Goal: Task Accomplishment & Management: Manage account settings

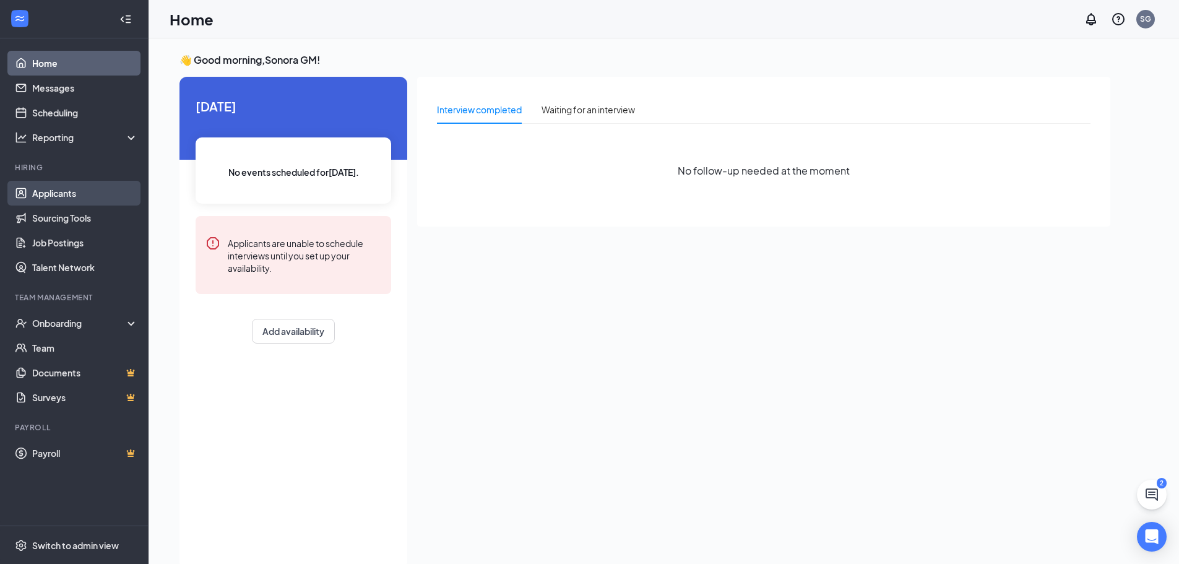
click at [73, 191] on link "Applicants" at bounding box center [85, 193] width 106 height 25
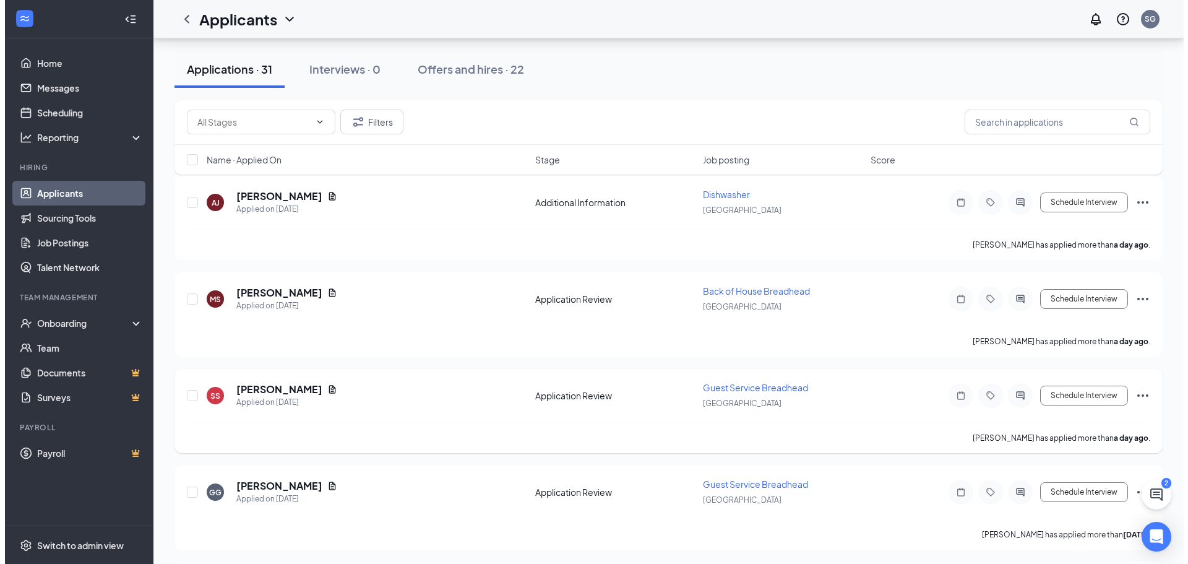
scroll to position [124, 0]
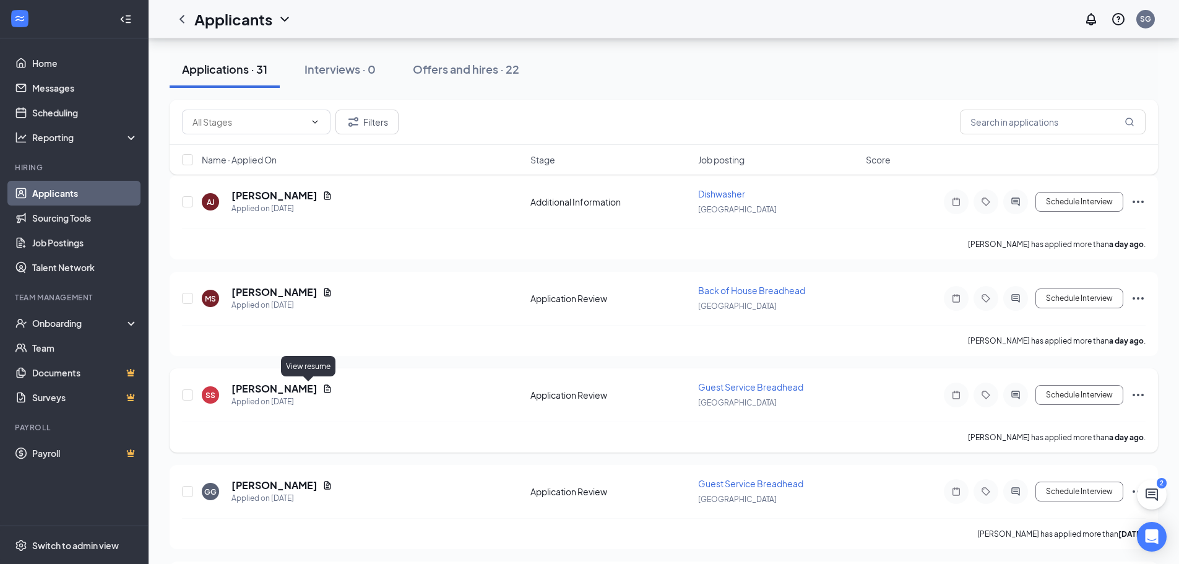
click at [322, 391] on icon "Document" at bounding box center [327, 389] width 10 height 10
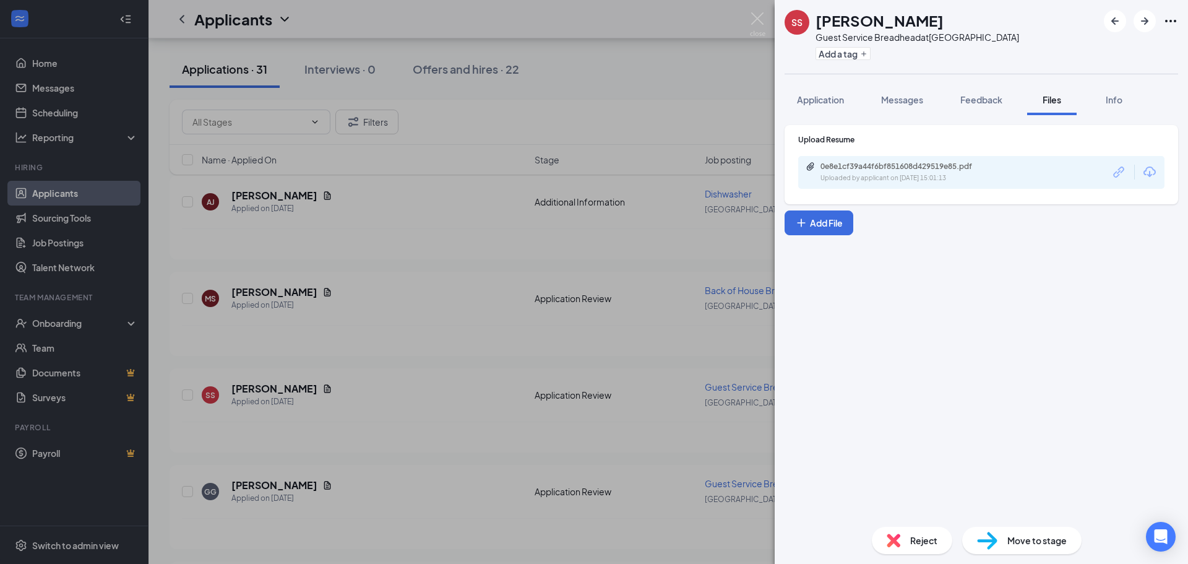
click at [304, 471] on div "SS [PERSON_NAME] Guest Service Breadhead at [GEOGRAPHIC_DATA] Add a tag Applica…" at bounding box center [594, 282] width 1188 height 564
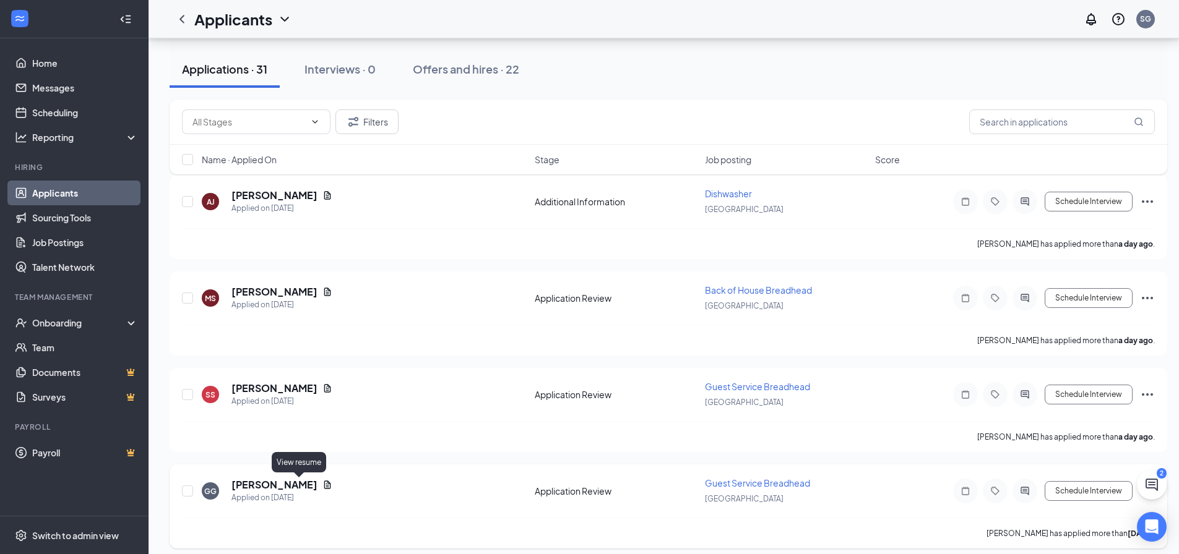
click at [324, 485] on icon "Document" at bounding box center [327, 485] width 7 height 8
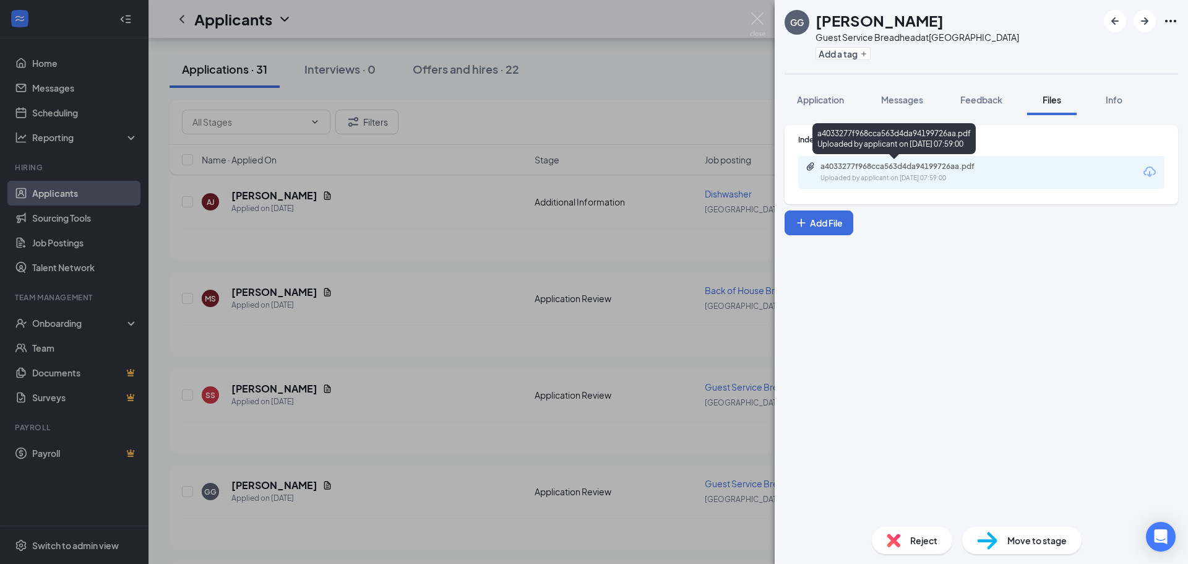
click at [895, 169] on div "a4033277f968cca563d4da94199726aa.pdf" at bounding box center [906, 166] width 173 height 10
